Goal: Transaction & Acquisition: Purchase product/service

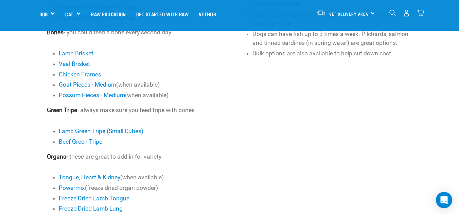
scroll to position [371, 0]
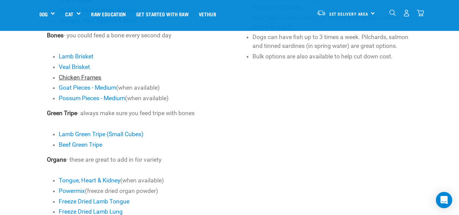
click at [81, 74] on link "Chicken Frames" at bounding box center [80, 77] width 42 height 7
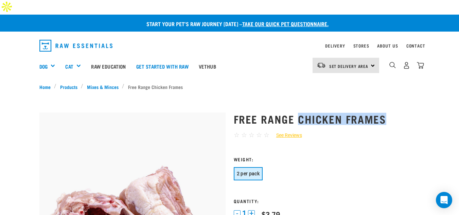
drag, startPoint x: 298, startPoint y: 103, endPoint x: 383, endPoint y: 104, distance: 85.3
click at [383, 113] on h1 "Free Range Chicken Frames" at bounding box center [327, 119] width 186 height 12
copy h1 "Chicken Frames"
